Goal: Ask a question: Seek information or help from site administrators or community

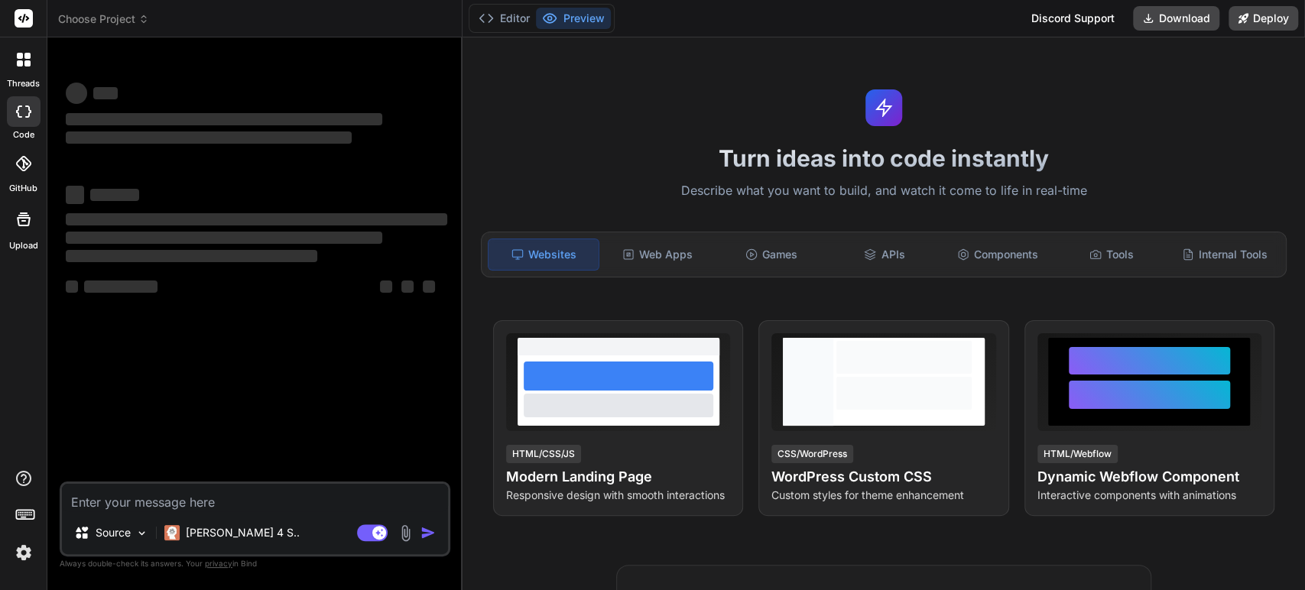
click at [26, 552] on img at bounding box center [24, 553] width 26 height 26
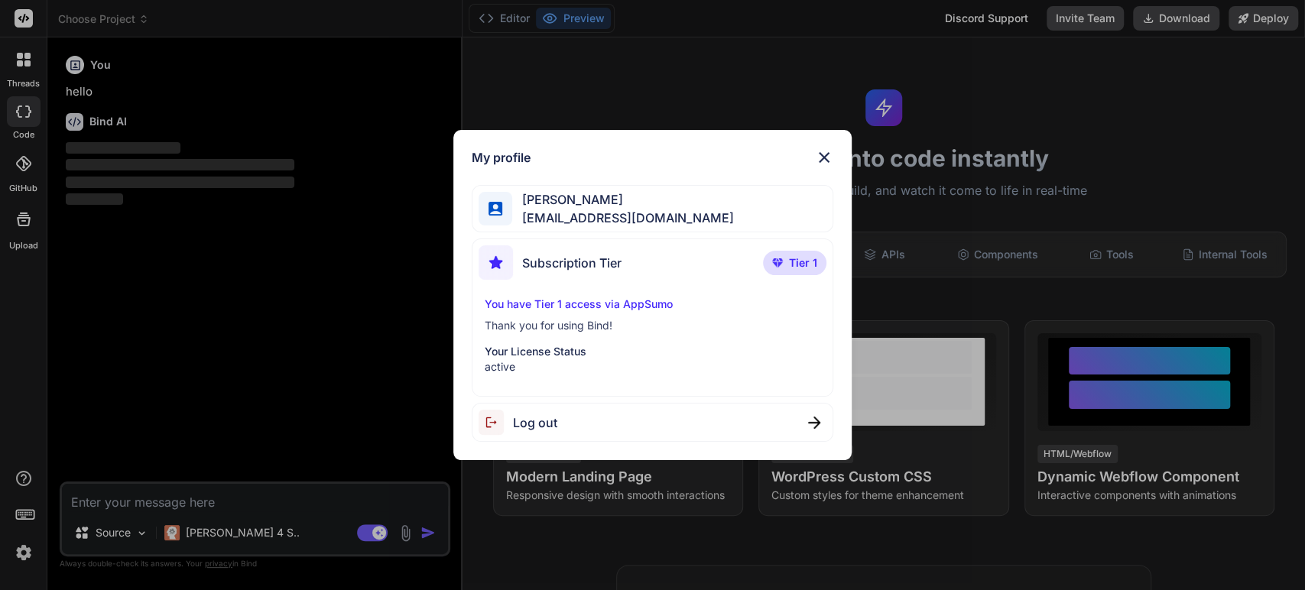
click at [98, 505] on div "My profile [PERSON_NAME] [PERSON_NAME][EMAIL_ADDRESS][DOMAIN_NAME] Subscription…" at bounding box center [652, 295] width 1305 height 590
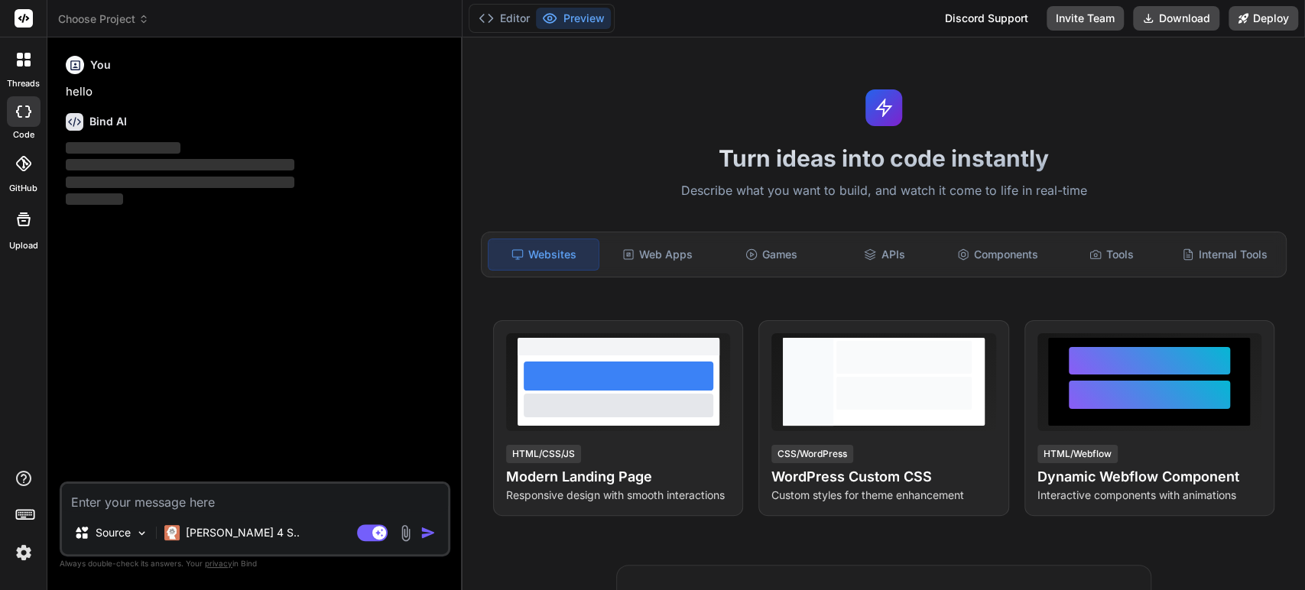
click at [96, 502] on textarea at bounding box center [255, 498] width 386 height 28
click at [84, 113] on div "Bind AI" at bounding box center [257, 122] width 382 height 18
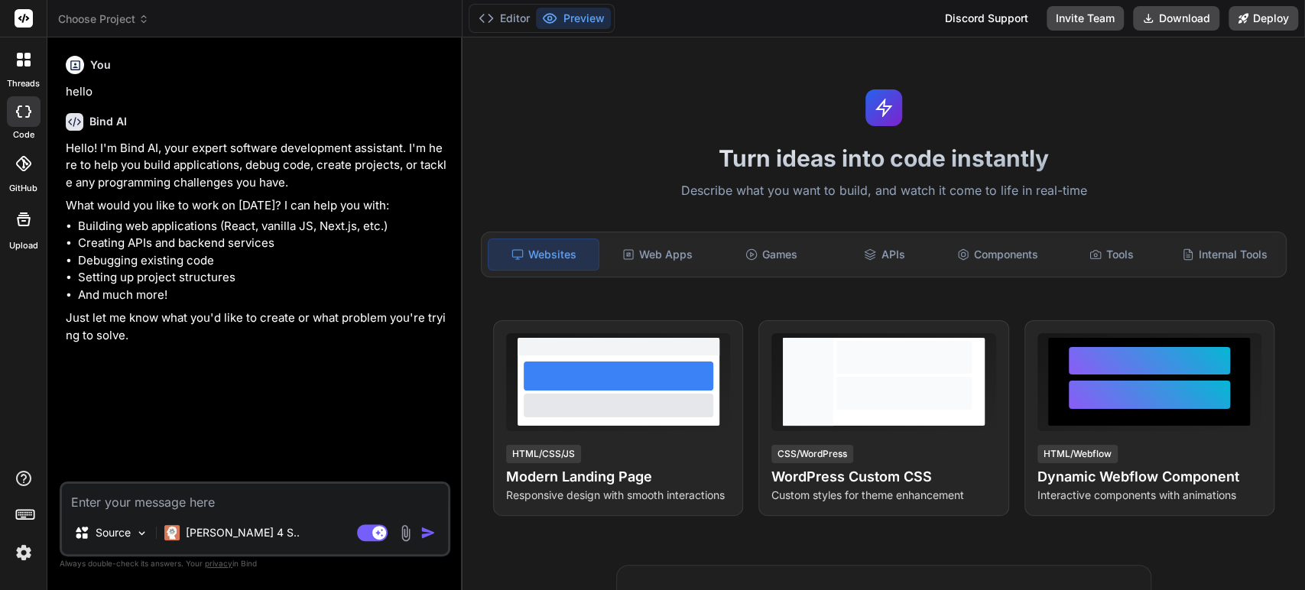
type textarea "x"
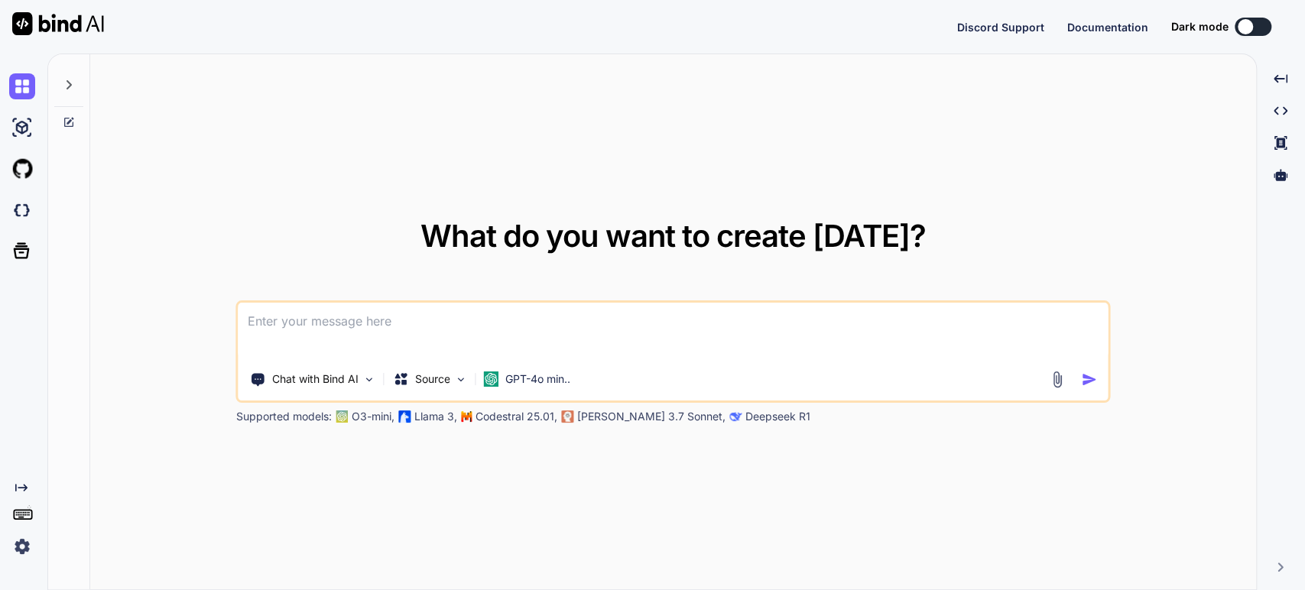
click at [333, 328] on textarea at bounding box center [673, 331] width 869 height 57
type textarea "x"
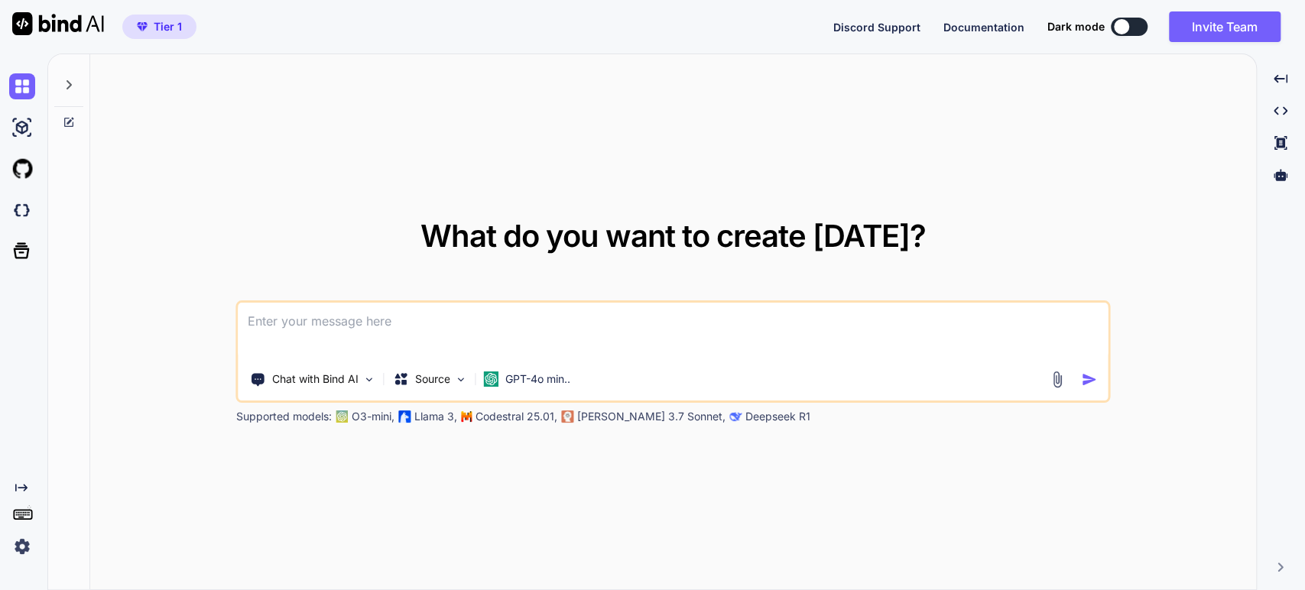
type textarea "I"
type textarea "x"
type textarea "I"
type textarea "x"
type textarea "I h"
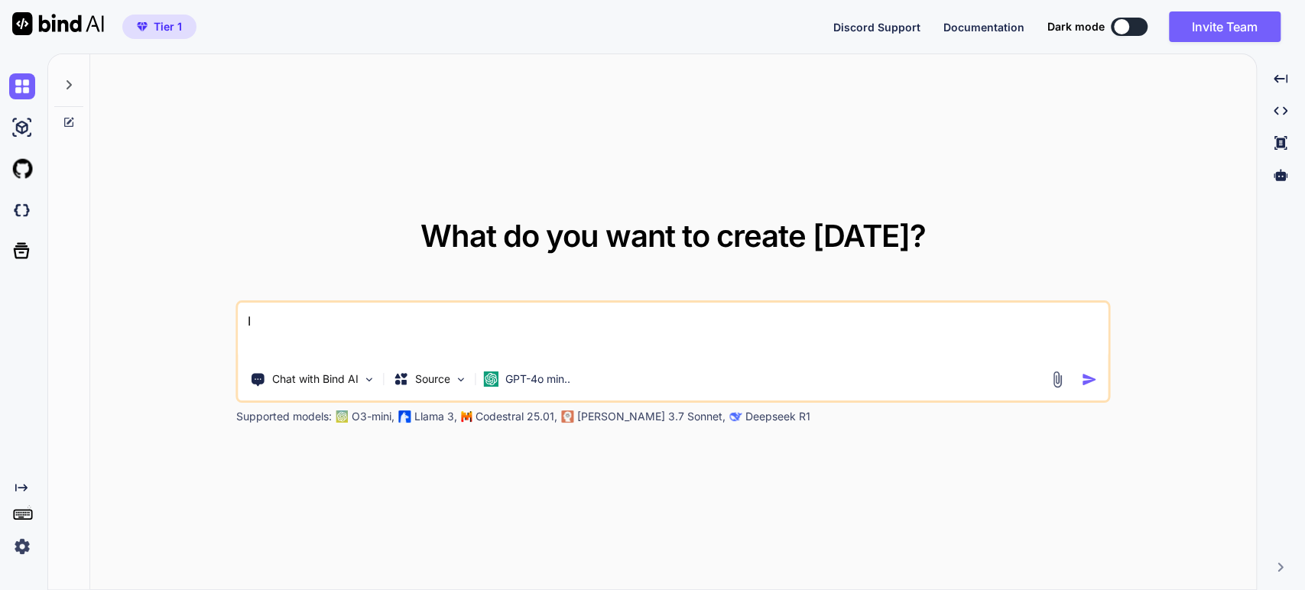
type textarea "x"
type textarea "I ha"
type textarea "x"
type textarea "I hav"
type textarea "x"
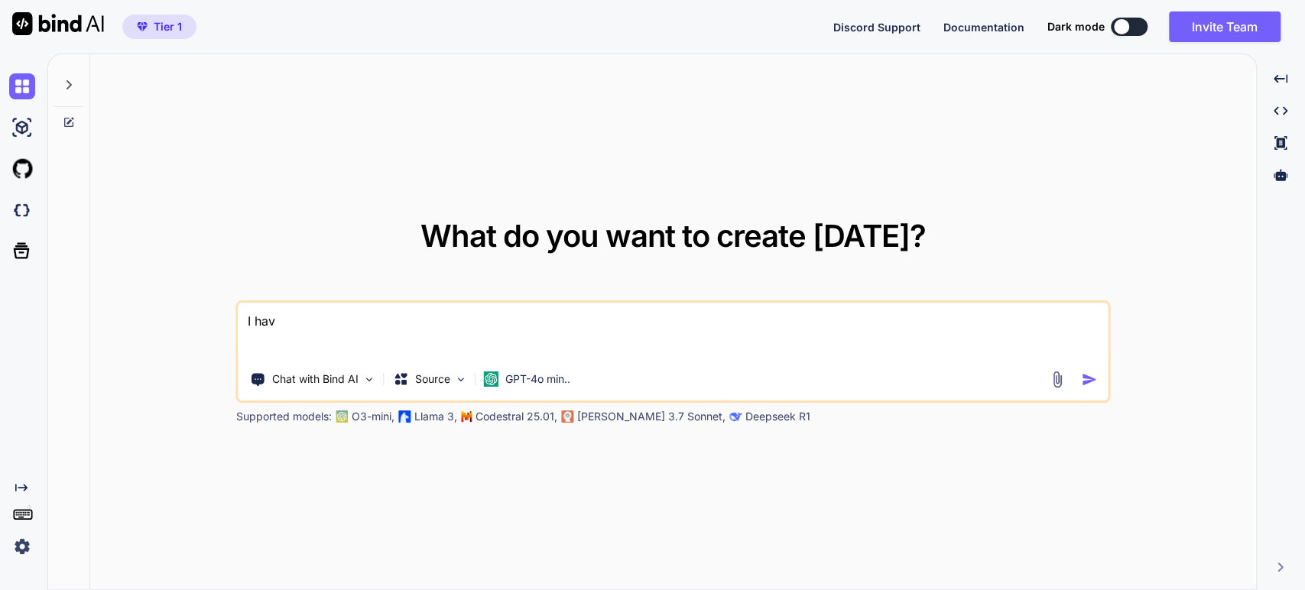
type textarea "I have"
type textarea "x"
type textarea "I have:"
type textarea "x"
type textarea "I have:"
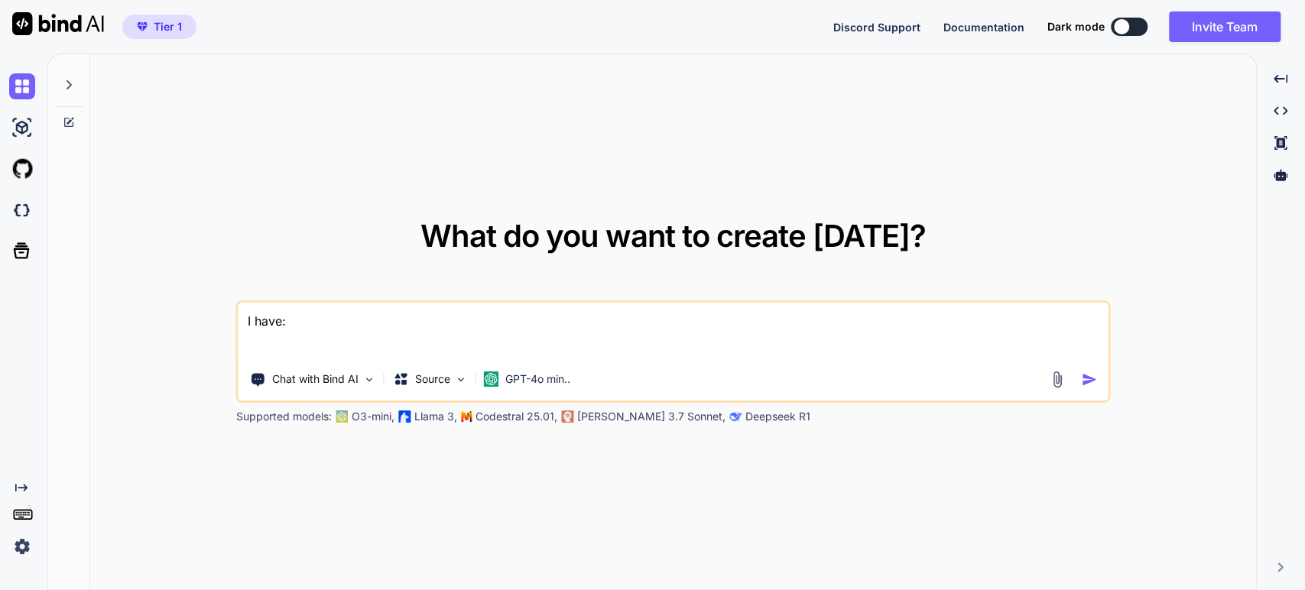
type textarea "x"
type textarea "I have: <legend>Financial Data (Up to 3 Years)</legend> <div id="financialTable…"
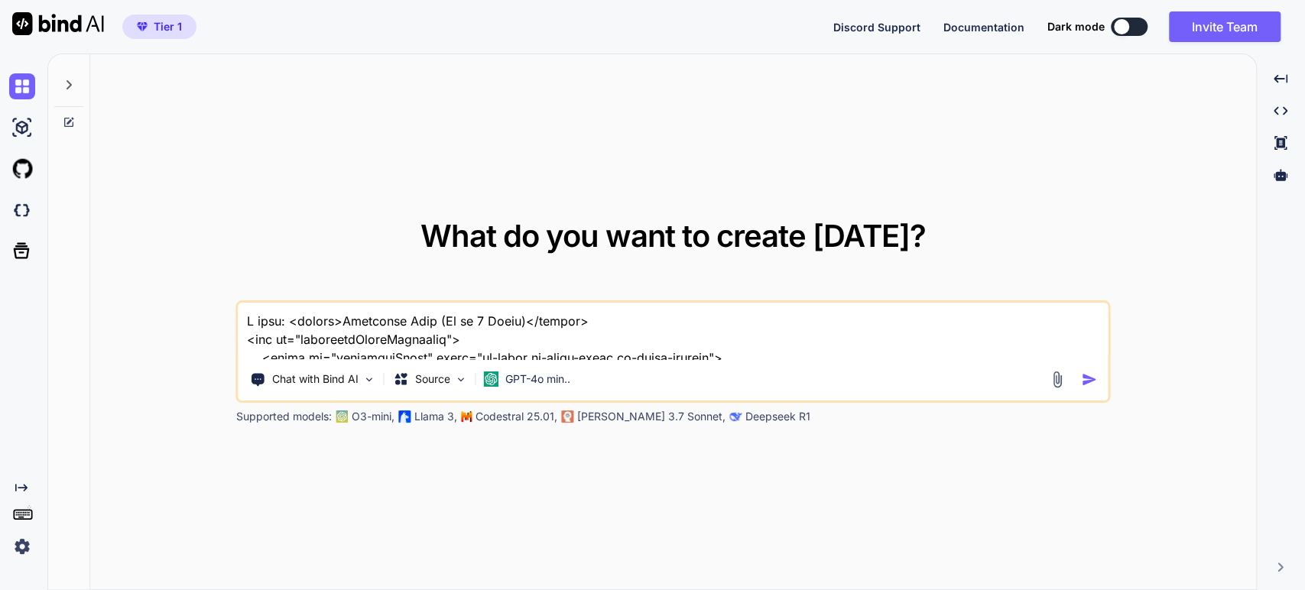
type textarea "x"
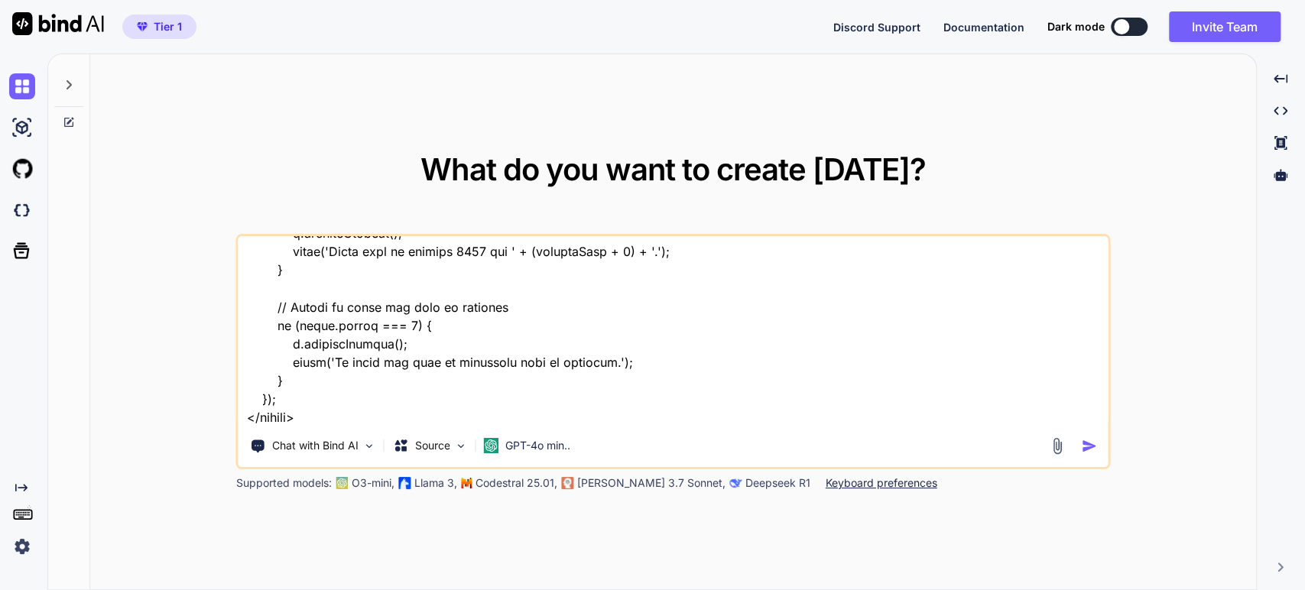
scroll to position [11, 0]
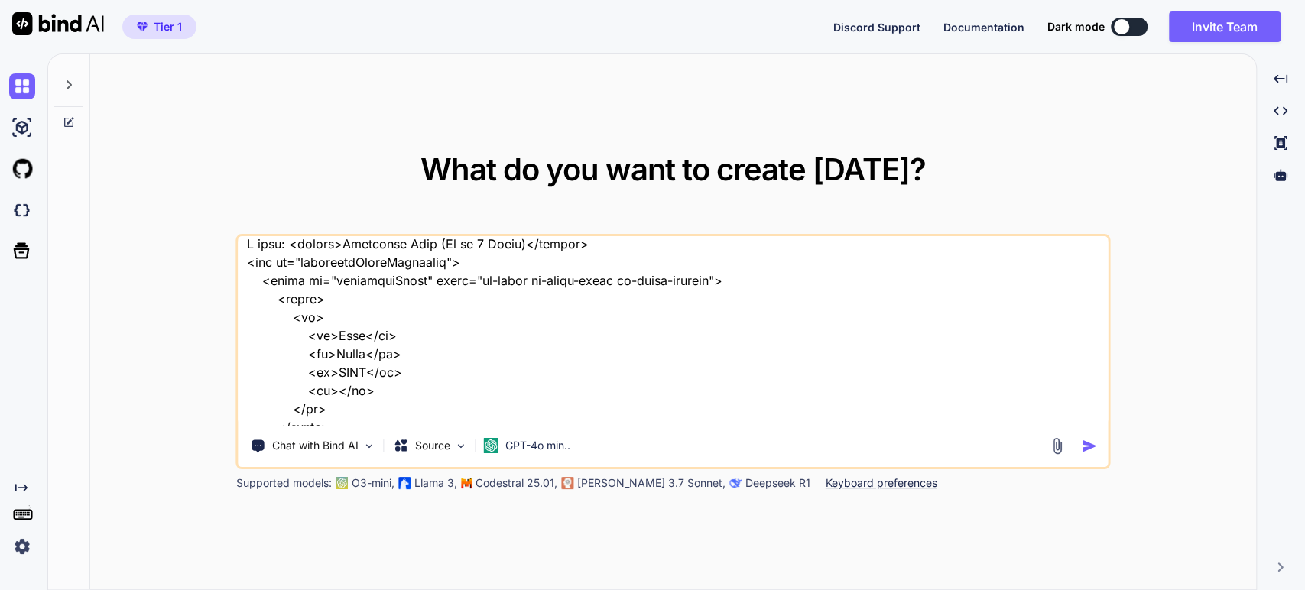
paste textarea "<form id="form_55945" class="appnitro" method="post" action="adding-company" on…"
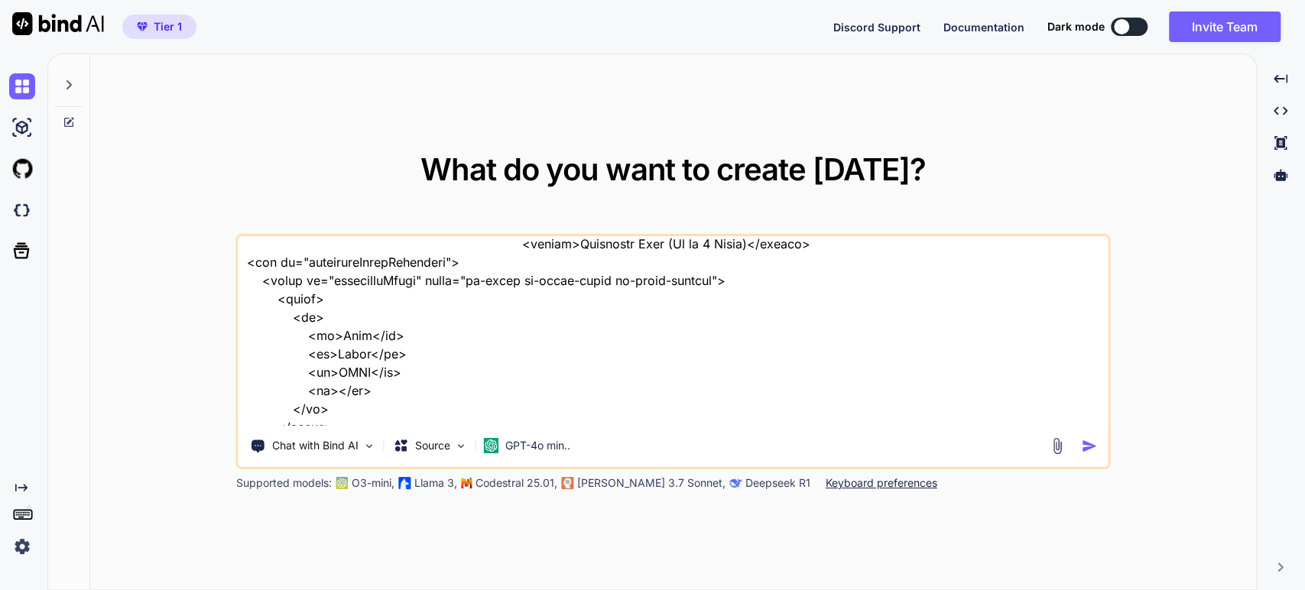
scroll to position [47, 0]
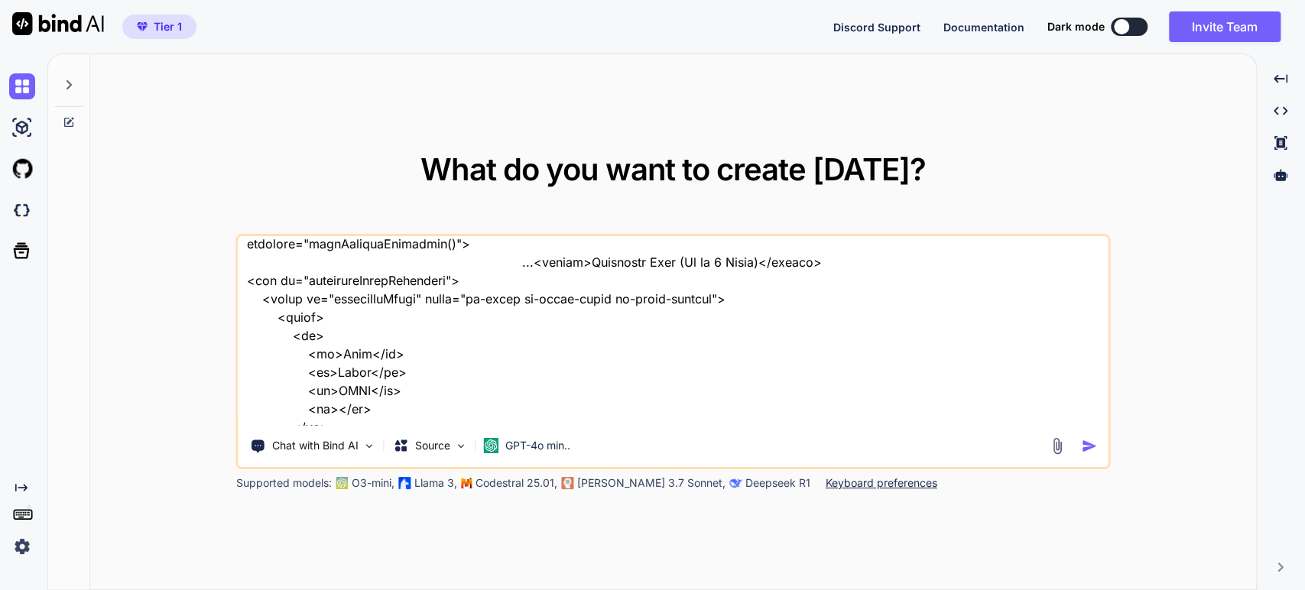
click at [351, 349] on textarea at bounding box center [673, 331] width 869 height 190
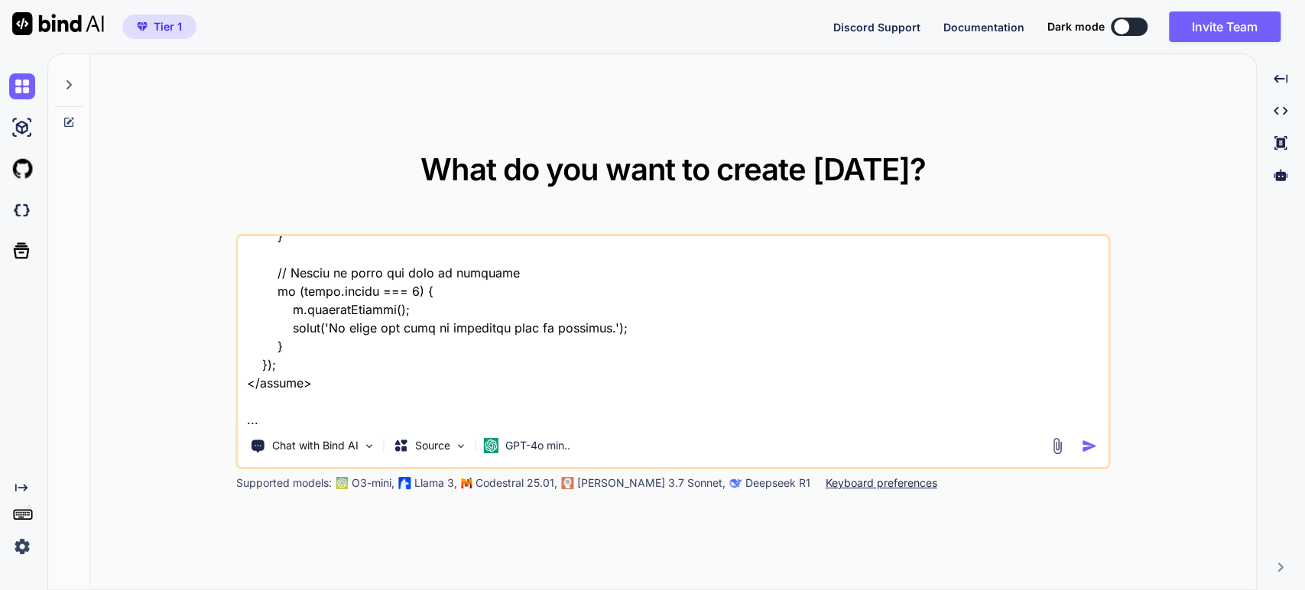
paste textarea "<button class="uk-button uk-button-large uk-button-gradient" type="submit" name…"
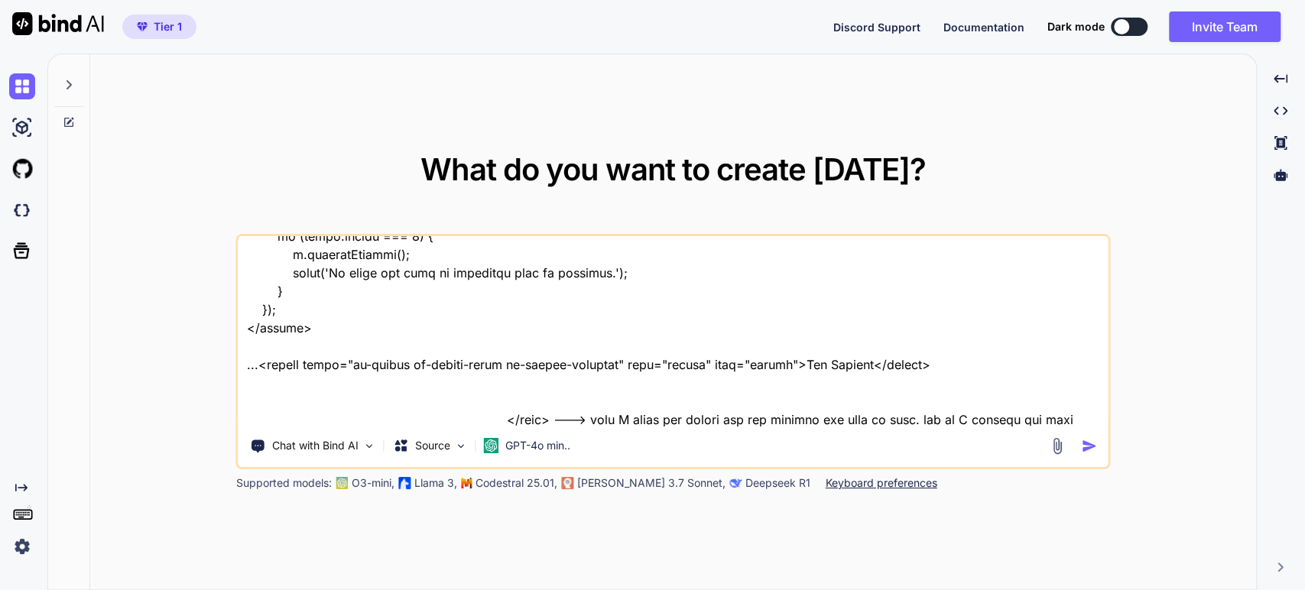
scroll to position [2074, 0]
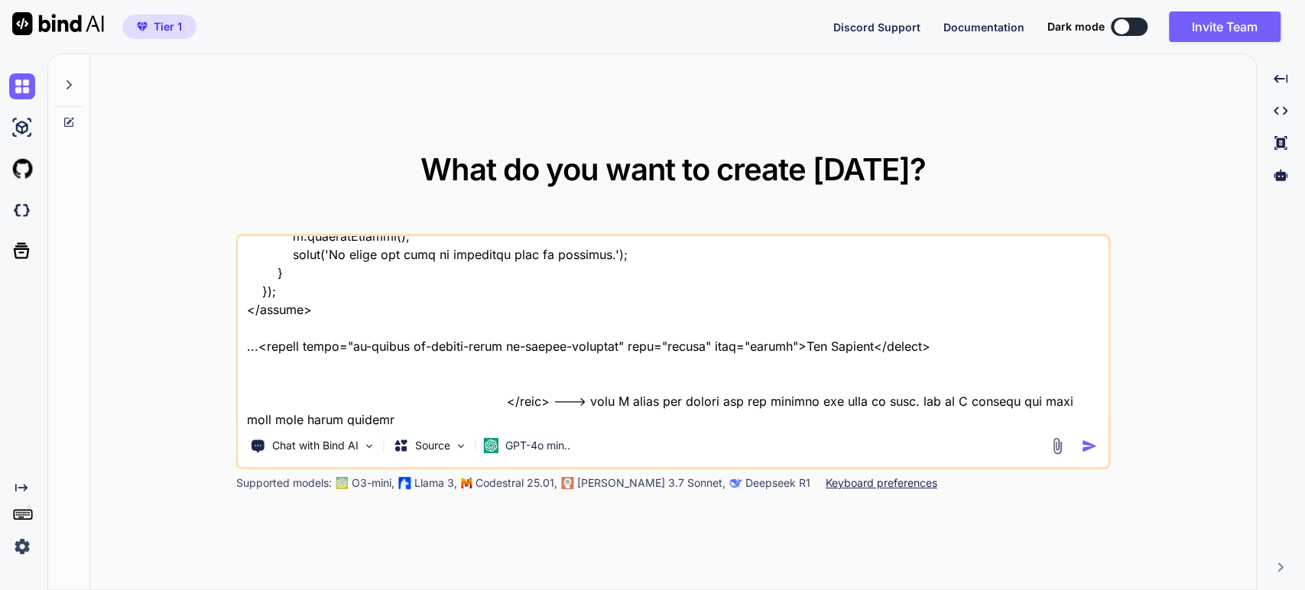
type textarea "I have: <form id="form_55945" class="appnitro" method="post" action="adding-com…"
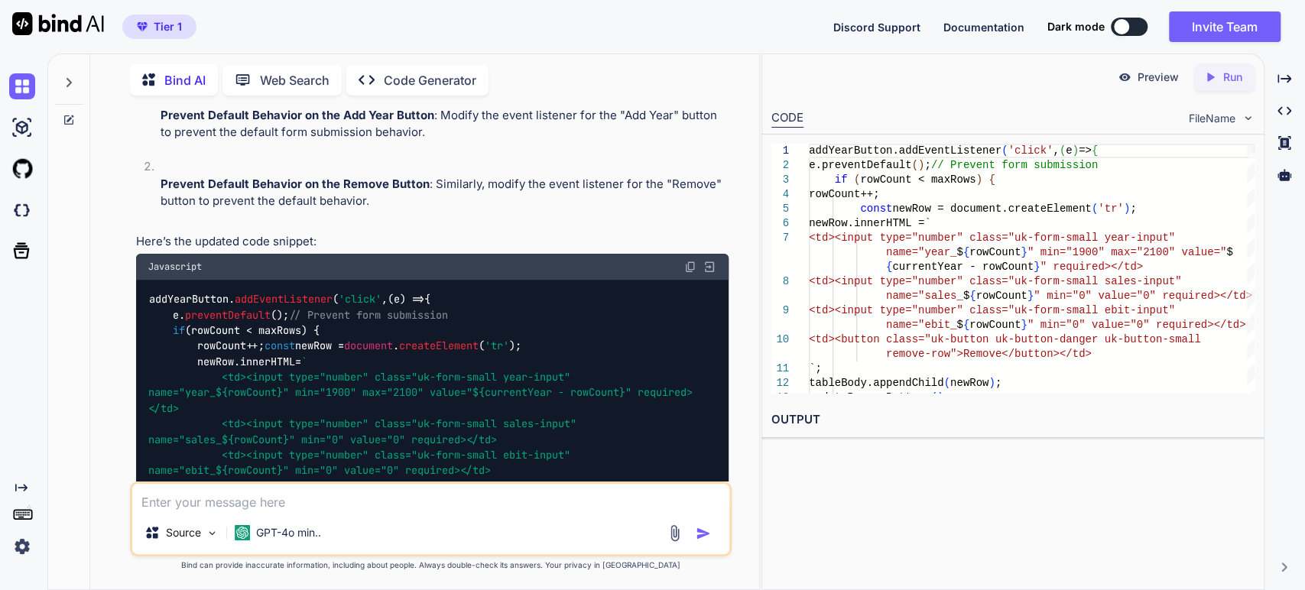
scroll to position [857, 0]
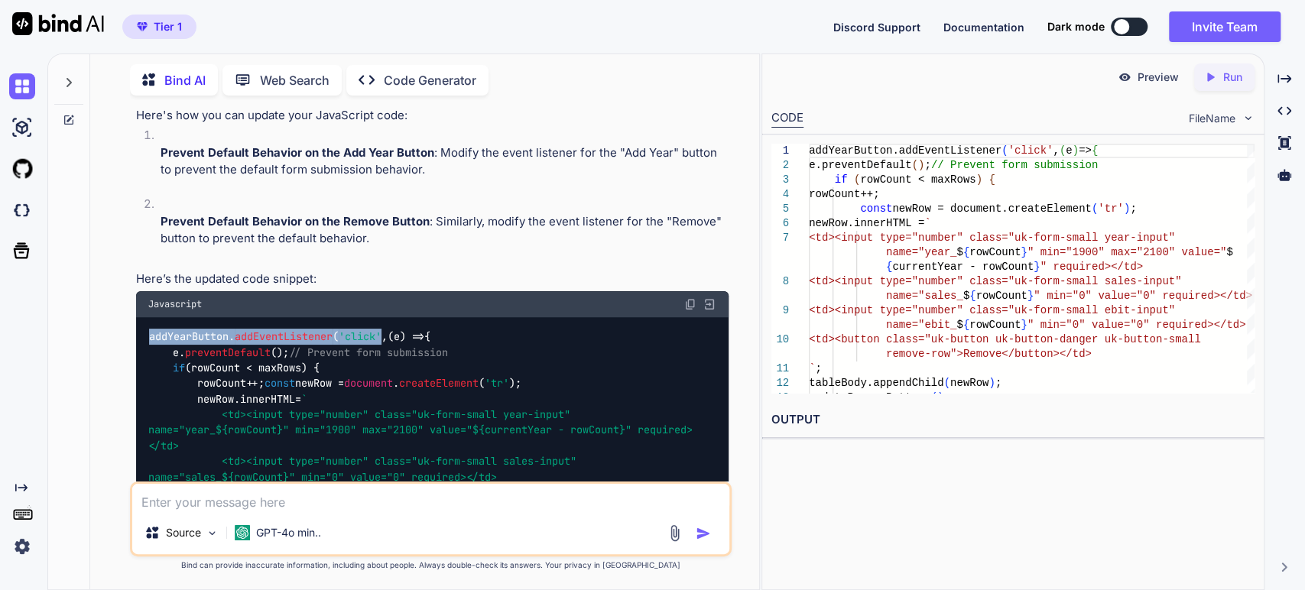
drag, startPoint x: 152, startPoint y: 319, endPoint x: 385, endPoint y: 313, distance: 233.3
click at [385, 329] on code "addYearButton. addEventListener ( 'click' , ( e ) => { e. preventDefault (); //…" at bounding box center [423, 524] width 551 height 390
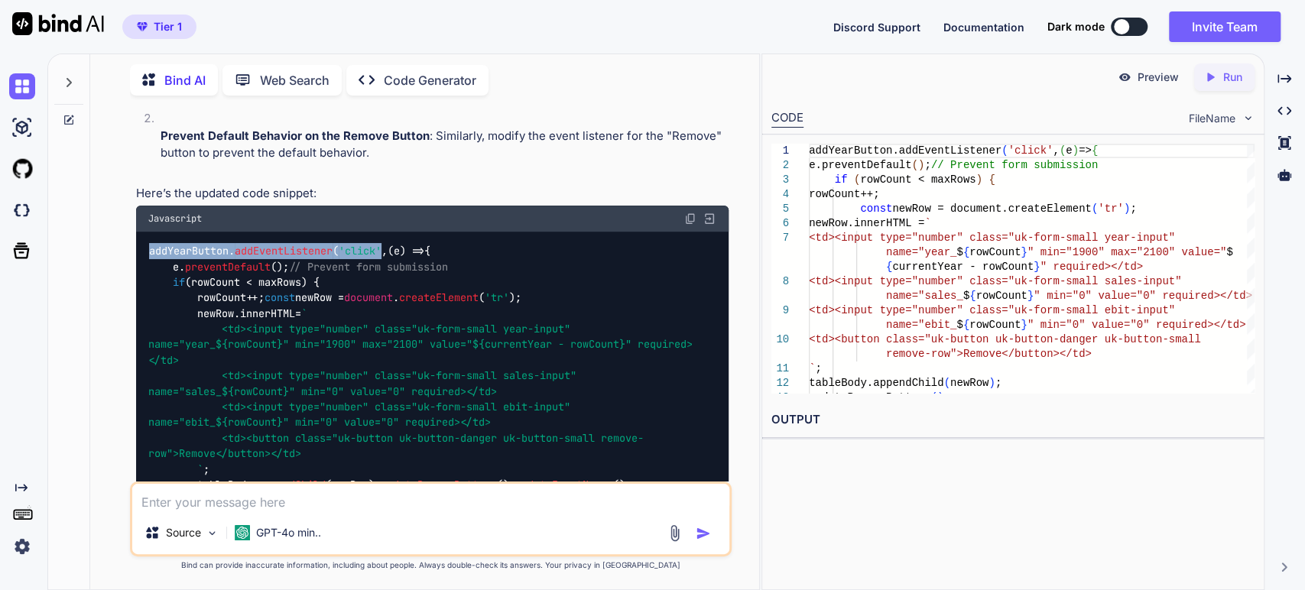
scroll to position [942, 0]
copy code "addYearButton. addEventListener ( 'click'"
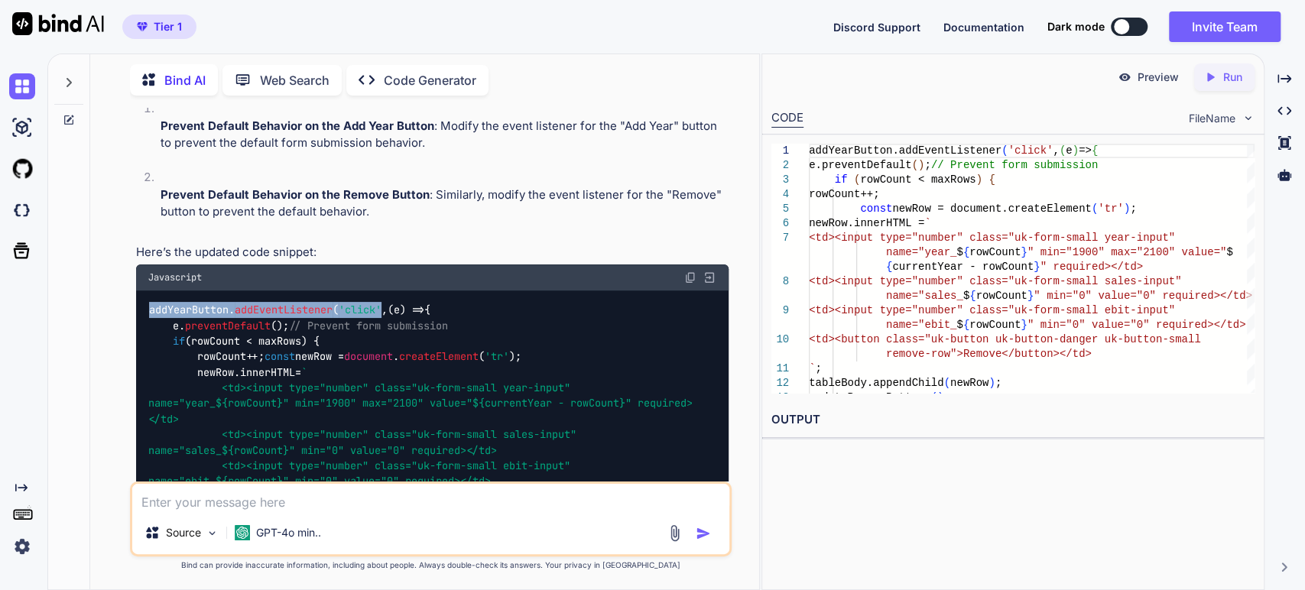
scroll to position [687, 0]
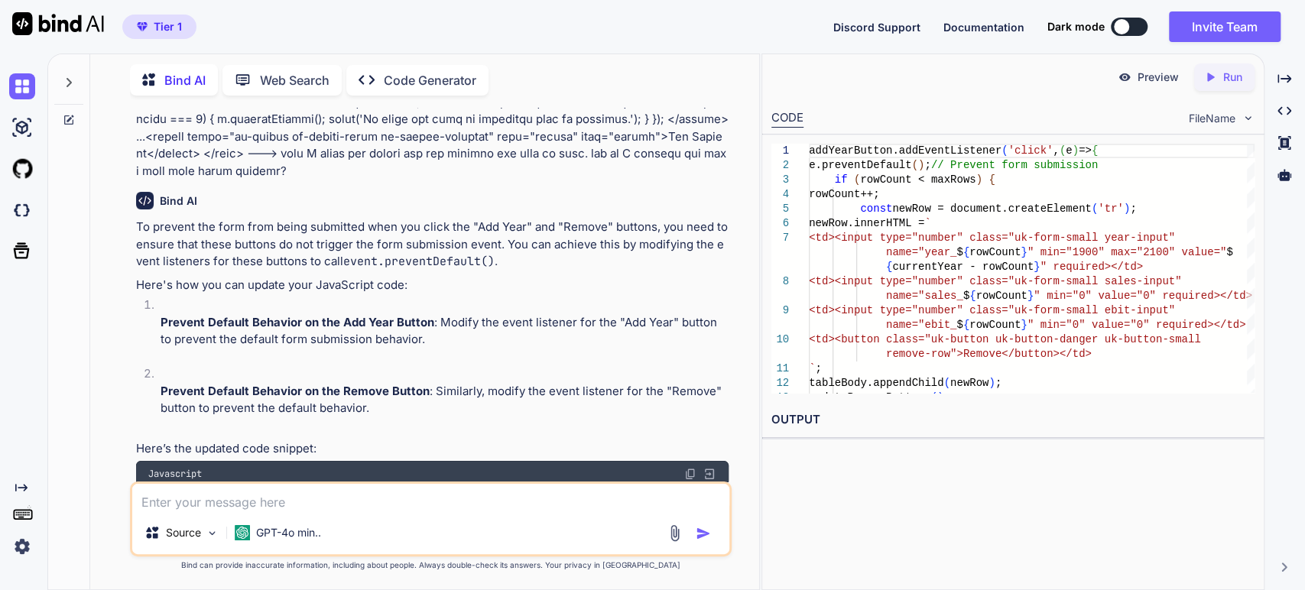
click at [688, 468] on img at bounding box center [690, 474] width 12 height 12
click at [72, 88] on div at bounding box center [68, 78] width 29 height 53
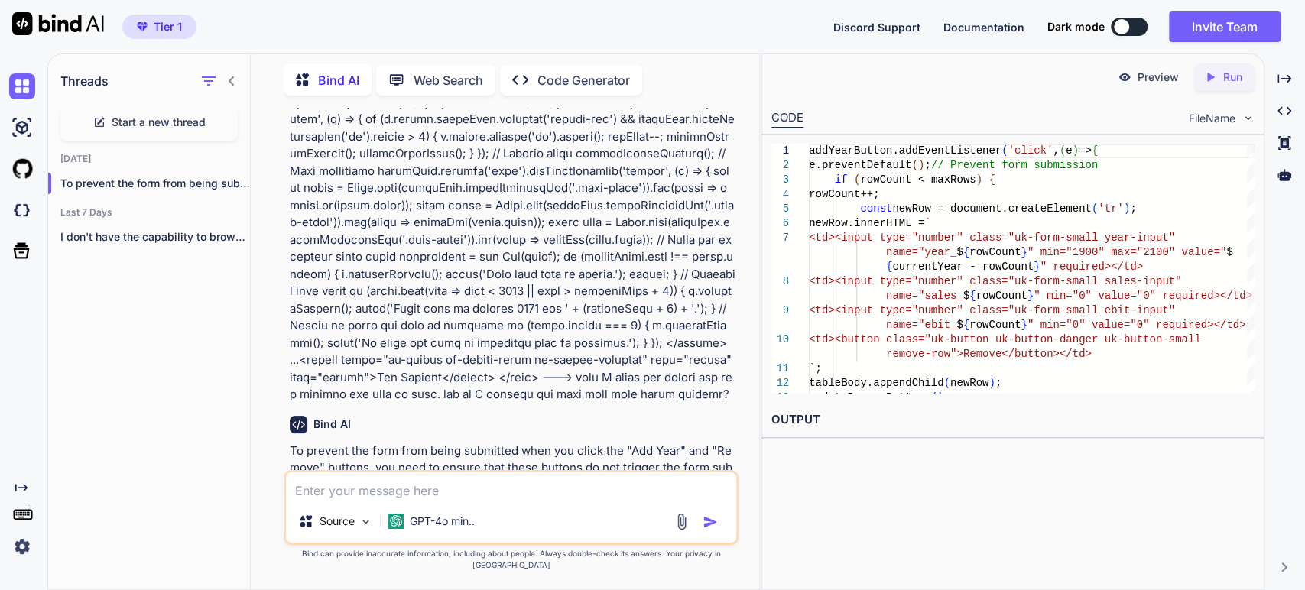
click at [102, 116] on icon at bounding box center [99, 122] width 12 height 12
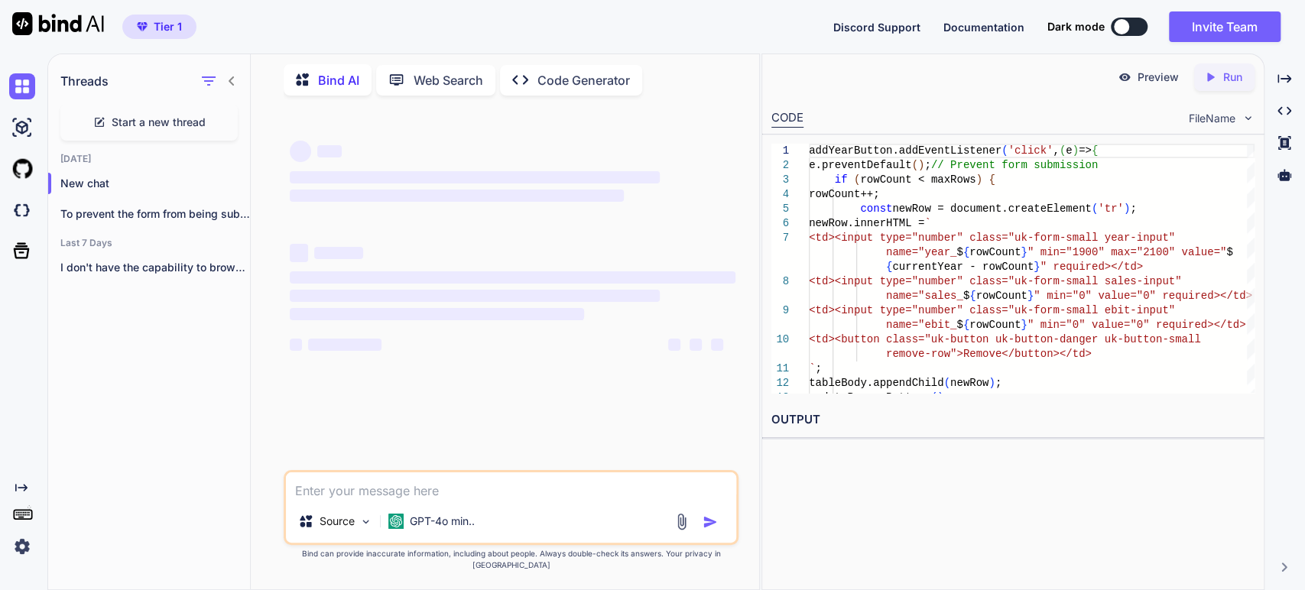
scroll to position [0, 0]
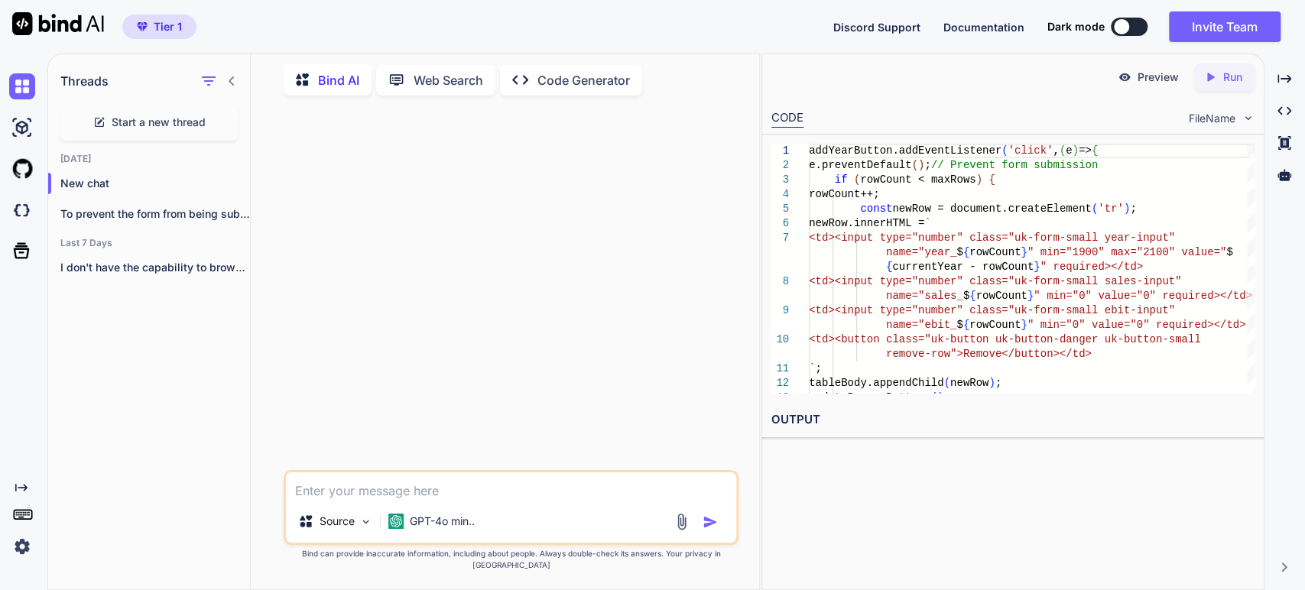
click at [356, 500] on textarea at bounding box center [511, 487] width 450 height 28
paste textarea "case 'restaurant': // 1. Set Headers $sheet->setCellValue('B3', $this->getText(…"
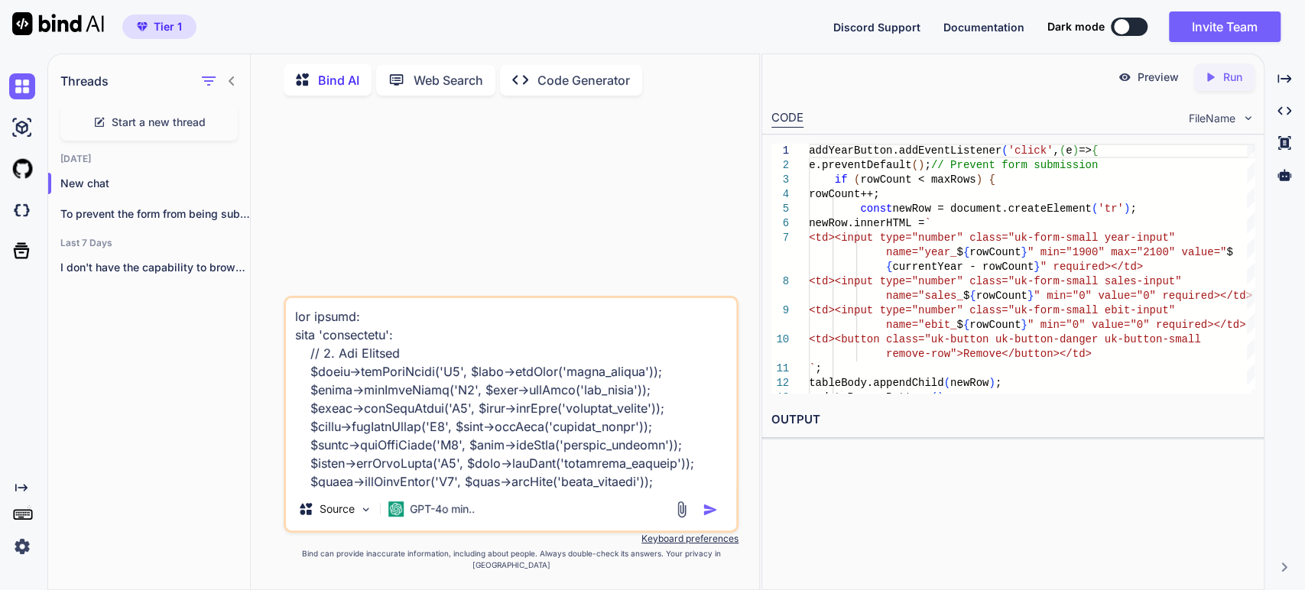
scroll to position [1322, 0]
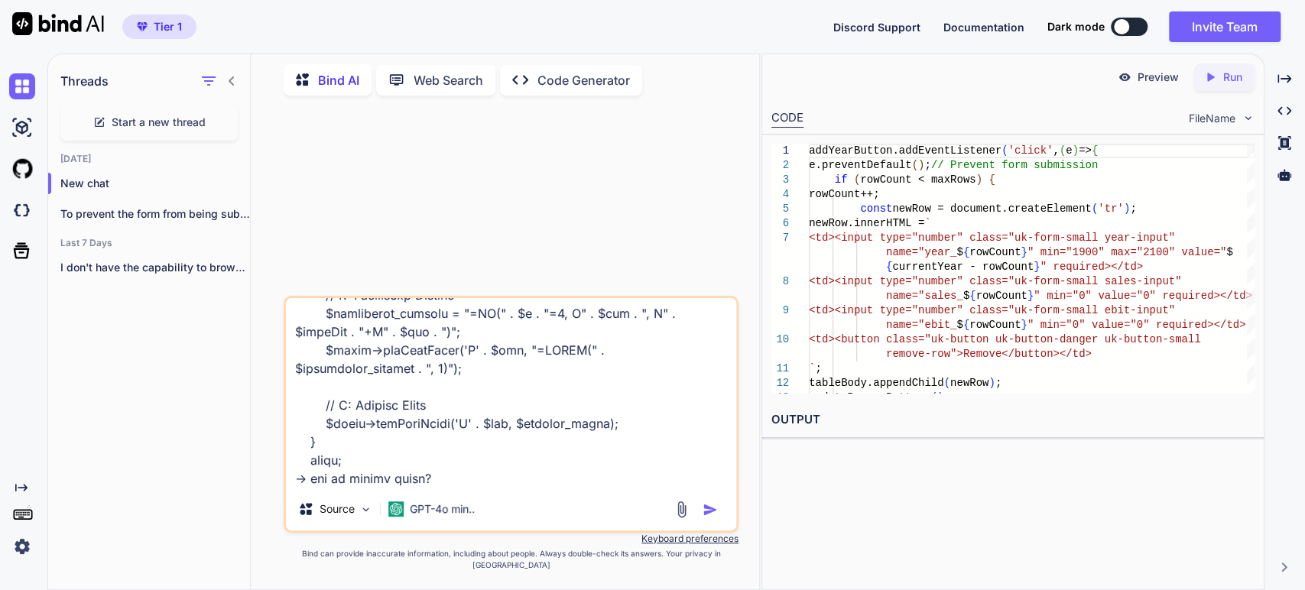
type textarea "php office: case 'restaurant': // 1. Set Headers $sheet->setCellValue('B3', $th…"
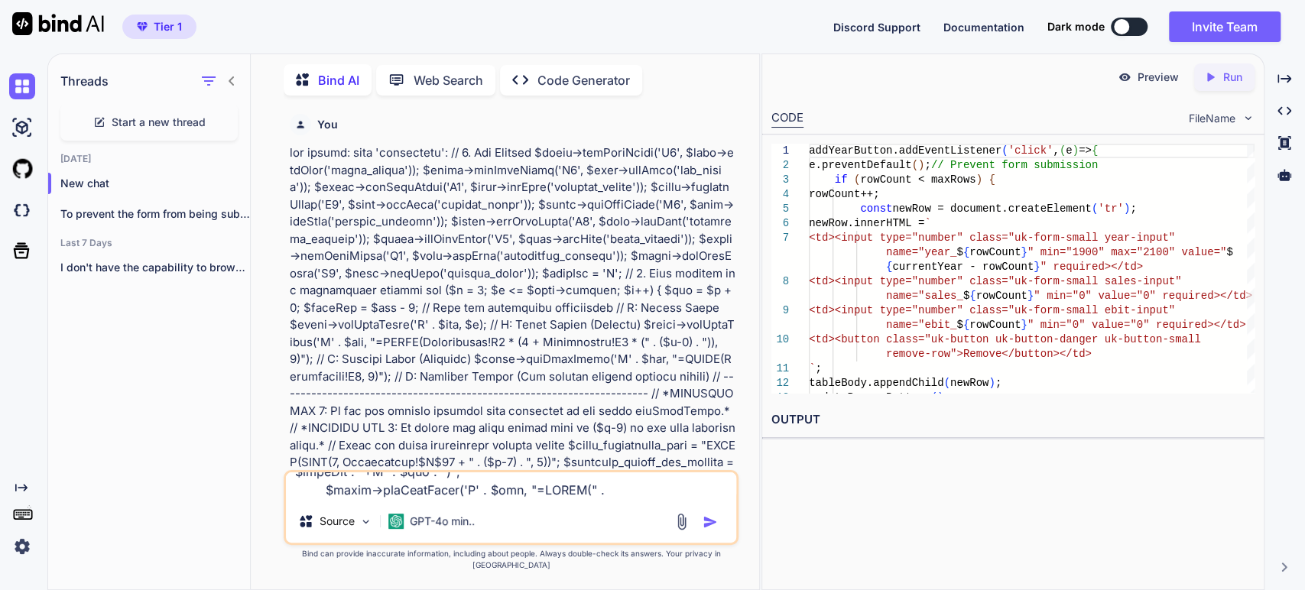
scroll to position [0, 0]
click at [713, 525] on img "button" at bounding box center [710, 522] width 15 height 15
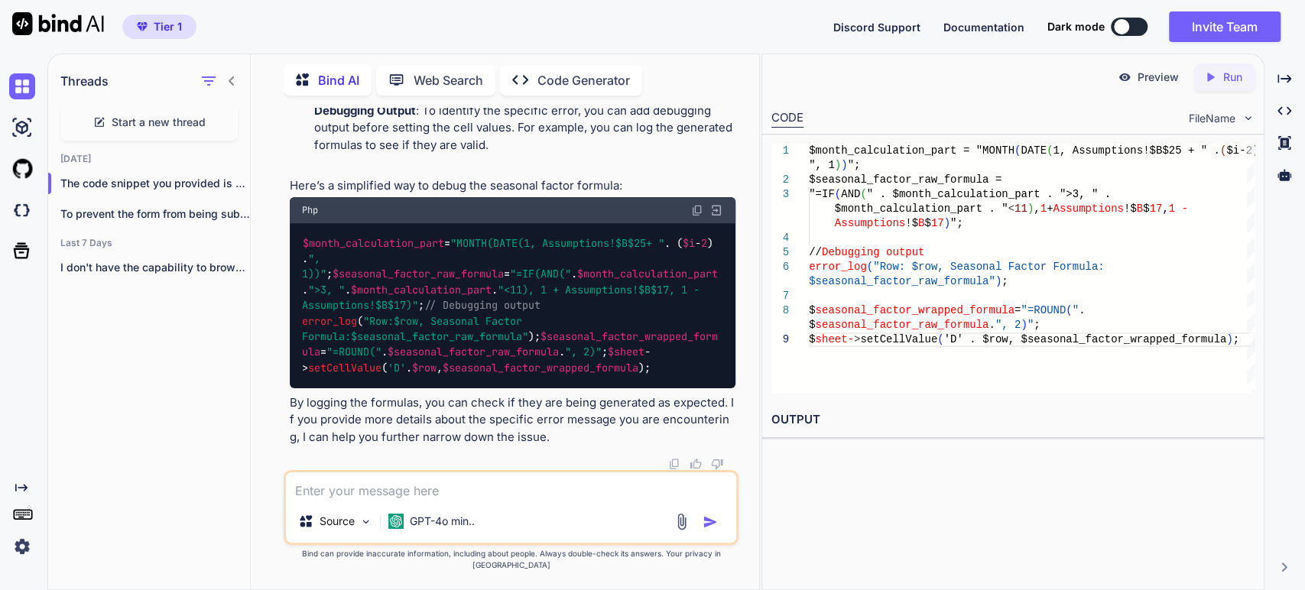
scroll to position [1423, 0]
click at [697, 204] on img at bounding box center [697, 210] width 12 height 12
click at [463, 500] on textarea at bounding box center [511, 487] width 450 height 28
paste textarea "case 'restaurant': $sheet->setCellValue('B3', $this->getText('daily_covers')); …"
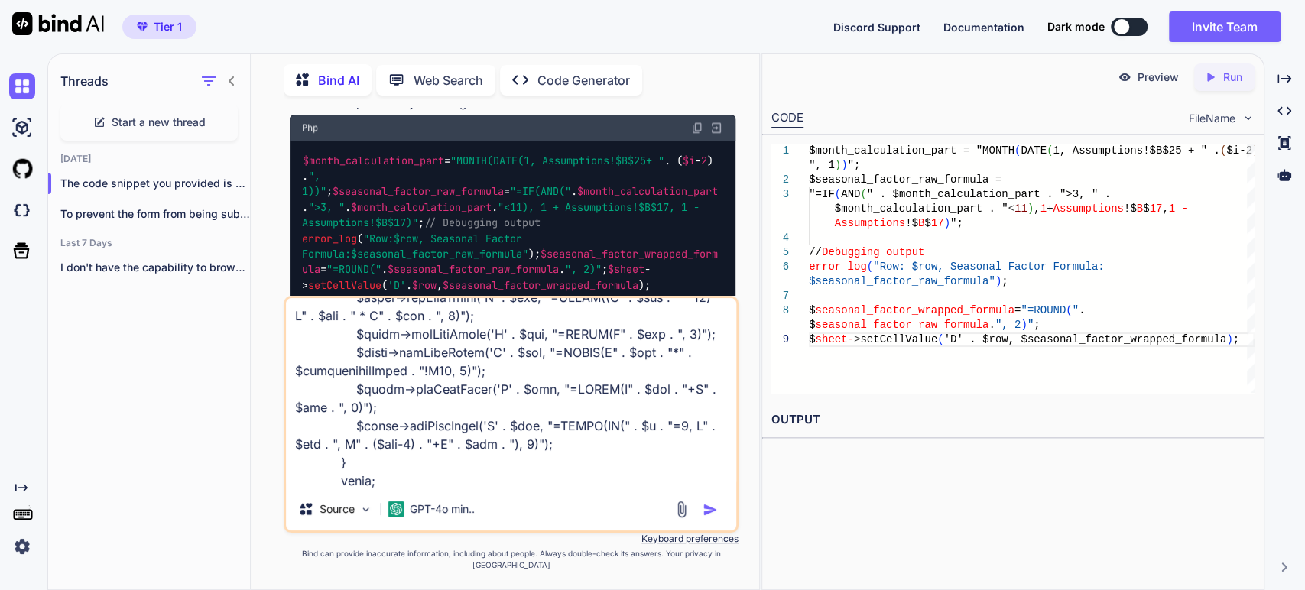
paste textarea "=IF(AND(MONTH(DATE(1,Assumptions!B25+'Extended Income'!A4-1,1))>3,MONTH(DATE(1,…"
type textarea "not working - if I have: case 'restaurant': $sheet->setCellValue('B3', $this->g…"
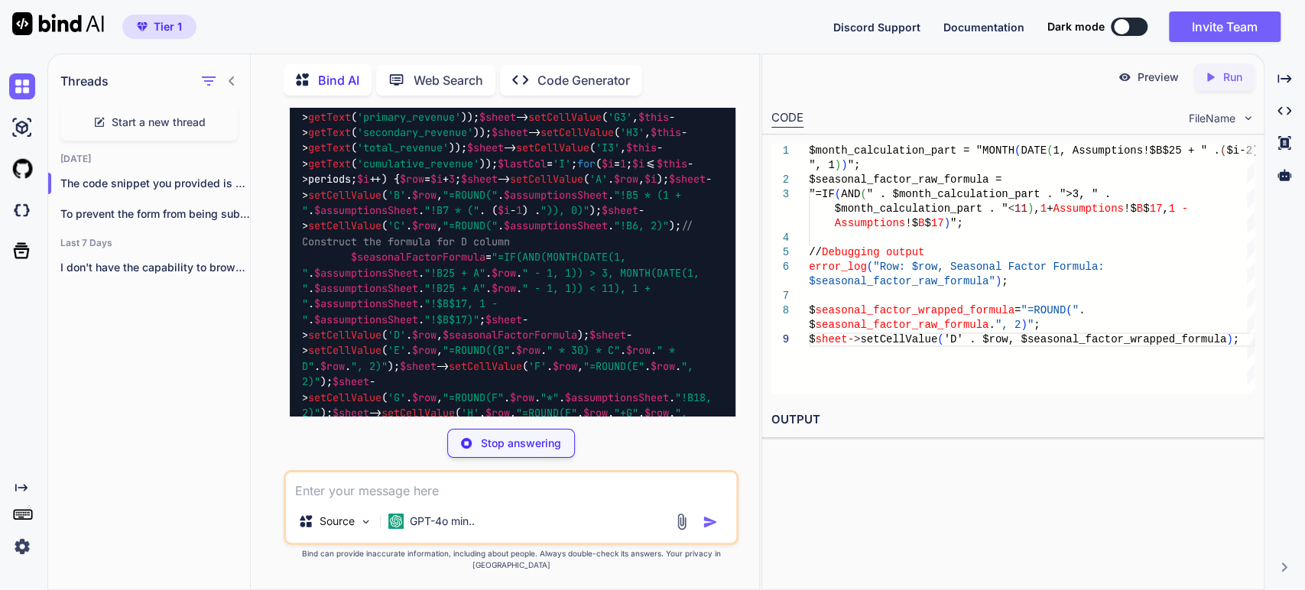
scroll to position [2201, 0]
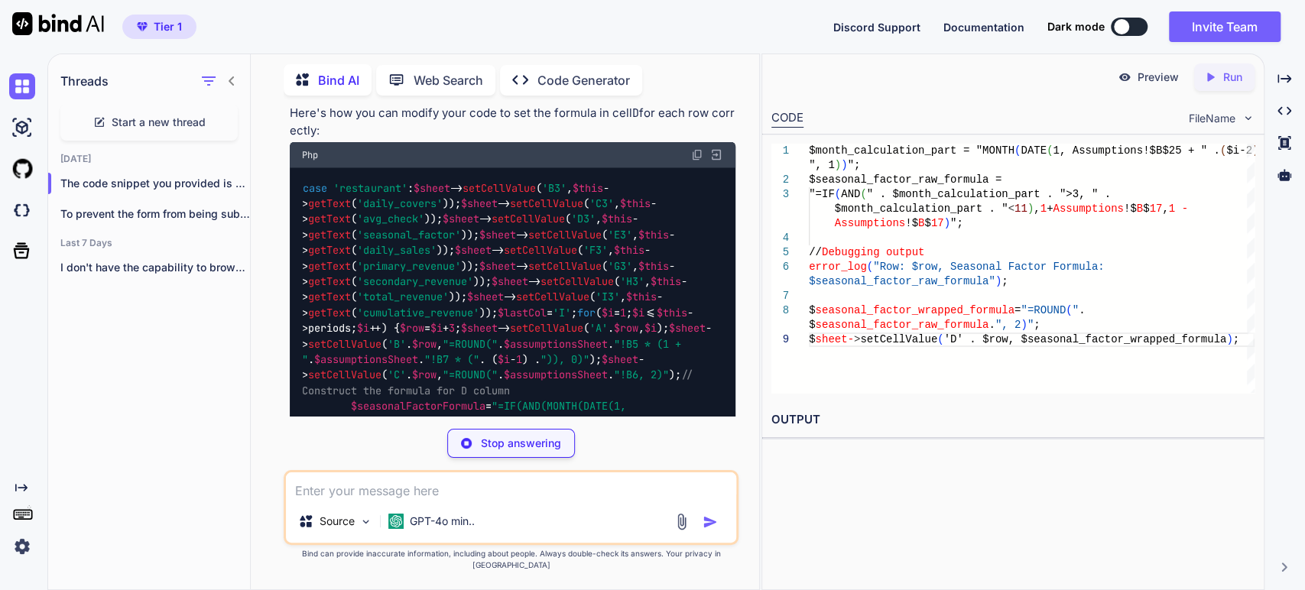
click at [696, 161] on img at bounding box center [697, 155] width 12 height 12
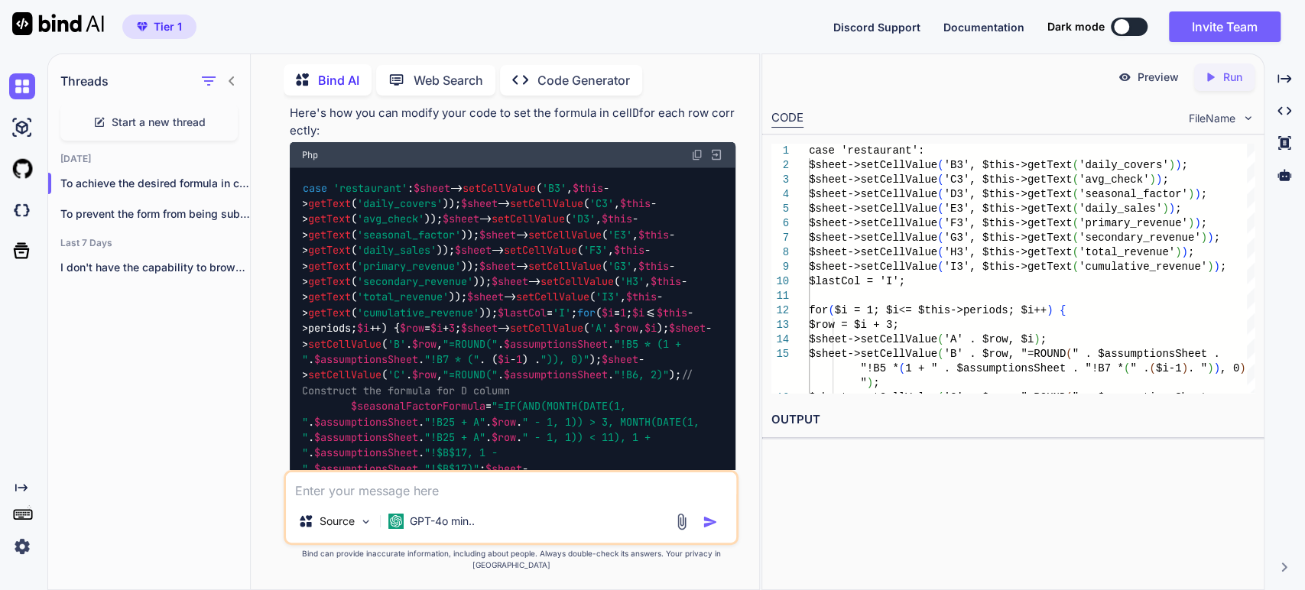
scroll to position [1691, 0]
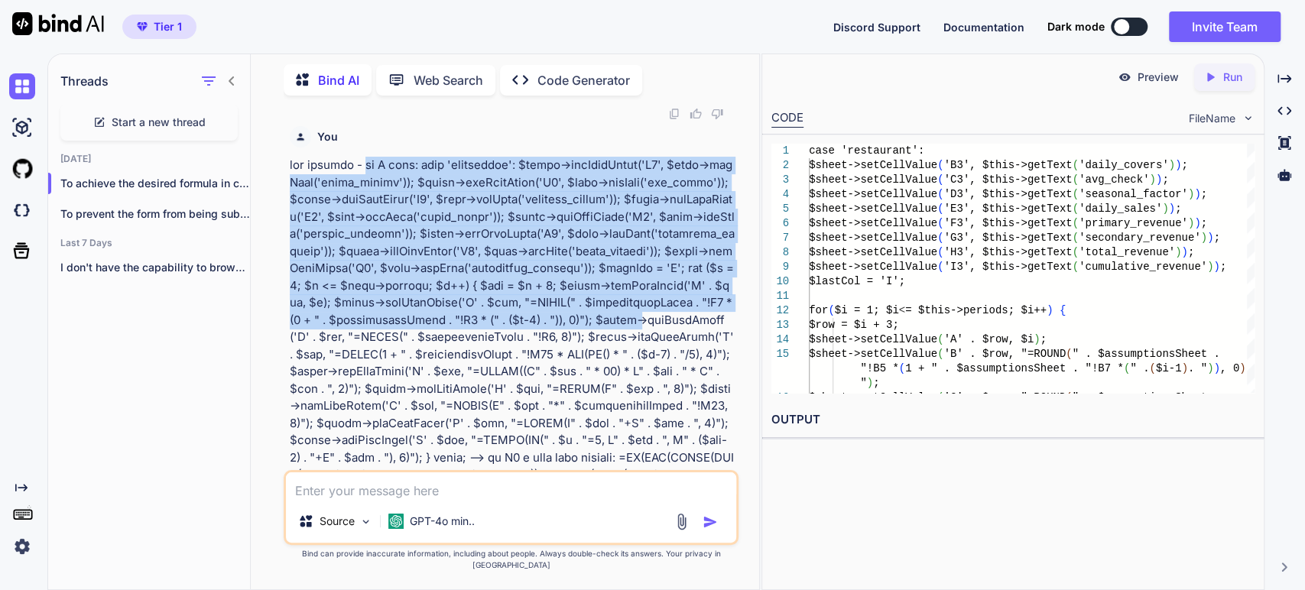
drag, startPoint x: 366, startPoint y: 258, endPoint x: 471, endPoint y: 418, distance: 191.1
click at [471, 418] on p at bounding box center [513, 329] width 446 height 344
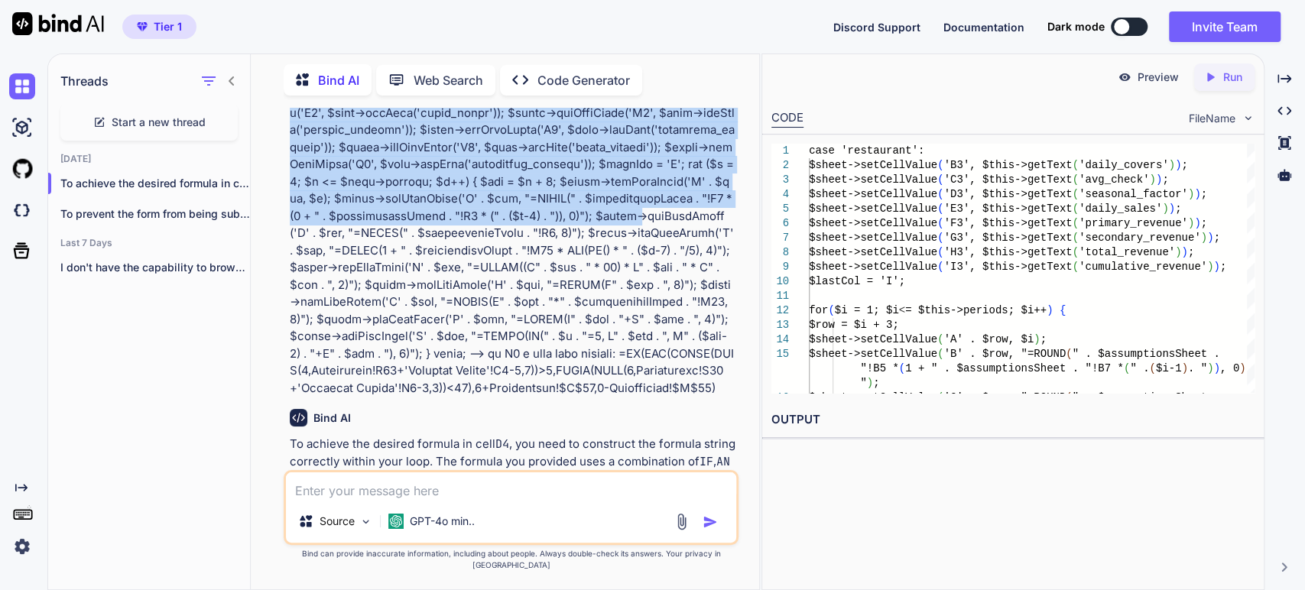
scroll to position [1945, 0]
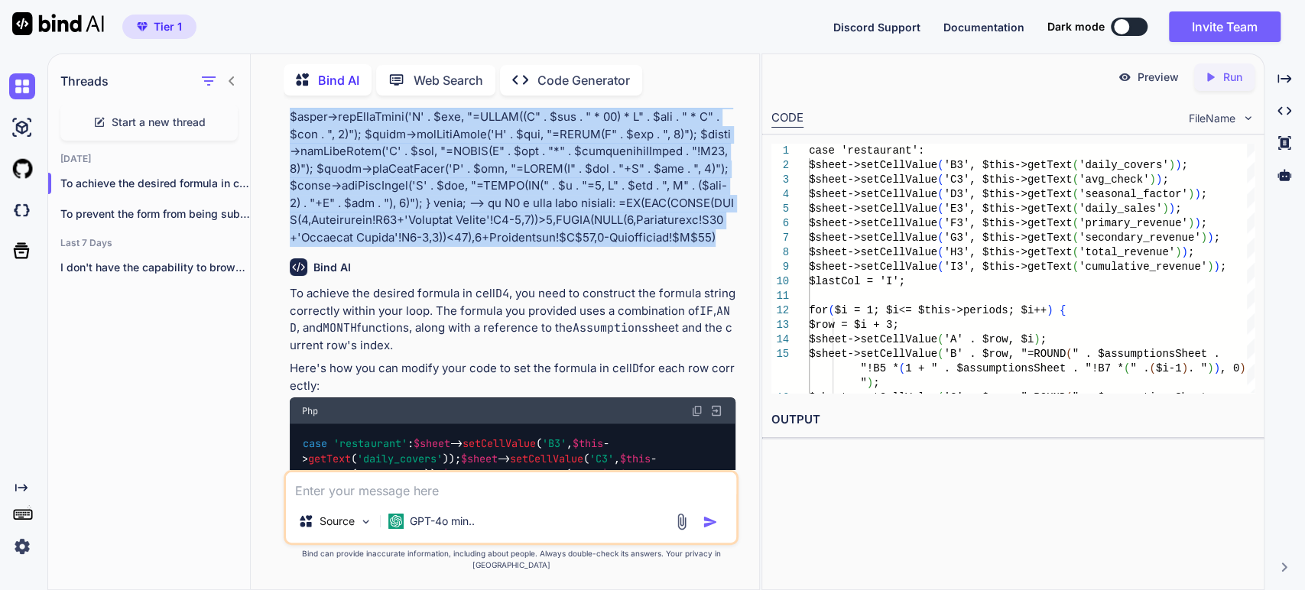
click at [584, 246] on p at bounding box center [513, 74] width 446 height 344
copy p "if I have: case 'restaurant': $sheet->setCellValue('B3', $this->getText('daily_…"
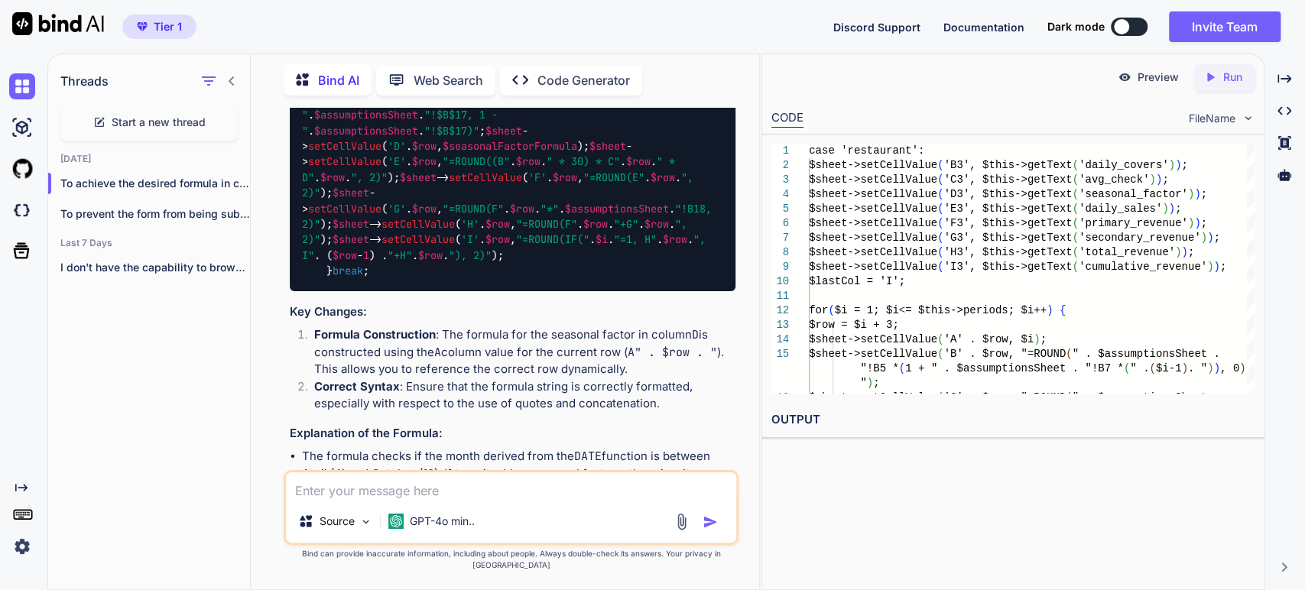
scroll to position [2540, 0]
click at [424, 58] on span "// Construct the formula for D column" at bounding box center [501, 43] width 398 height 29
drag, startPoint x: 424, startPoint y: 290, endPoint x: 442, endPoint y: 369, distance: 81.6
click at [442, 278] on code "case 'restaurant' : $sheet -> setCellValue ( 'B3' , $this -> getText ( 'daily_c…" at bounding box center [510, 59] width 416 height 437
